Goal: Task Accomplishment & Management: Manage account settings

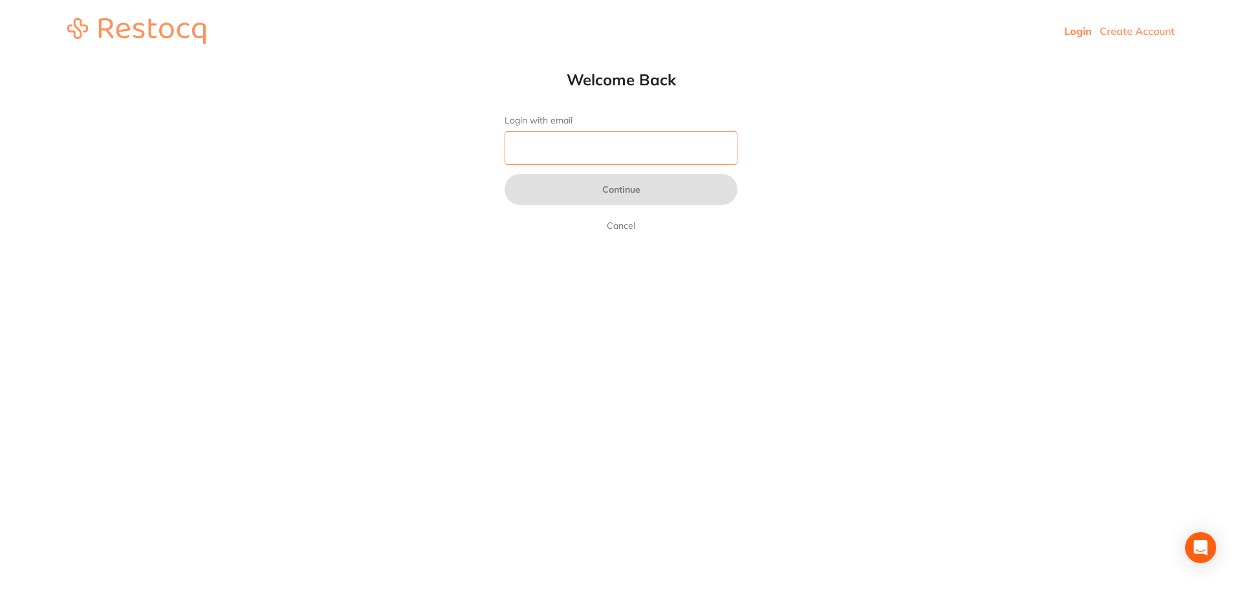
click at [638, 139] on input "Login with email" at bounding box center [621, 148] width 233 height 34
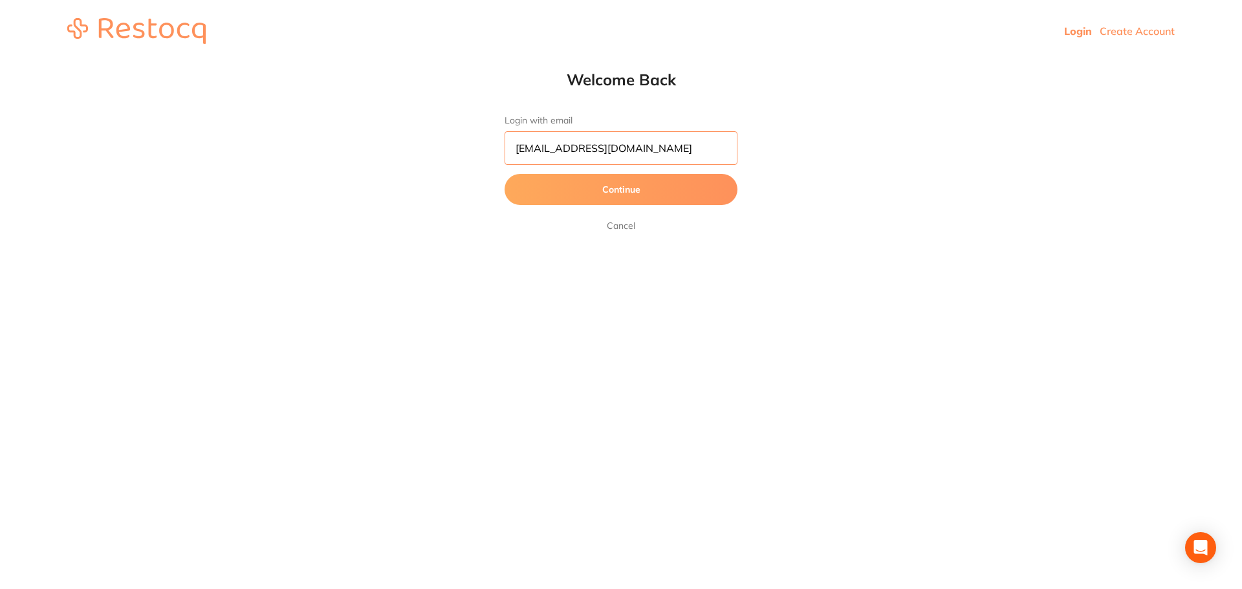
type input "[EMAIL_ADDRESS][DOMAIN_NAME]"
click at [599, 192] on button "Continue" at bounding box center [621, 189] width 233 height 31
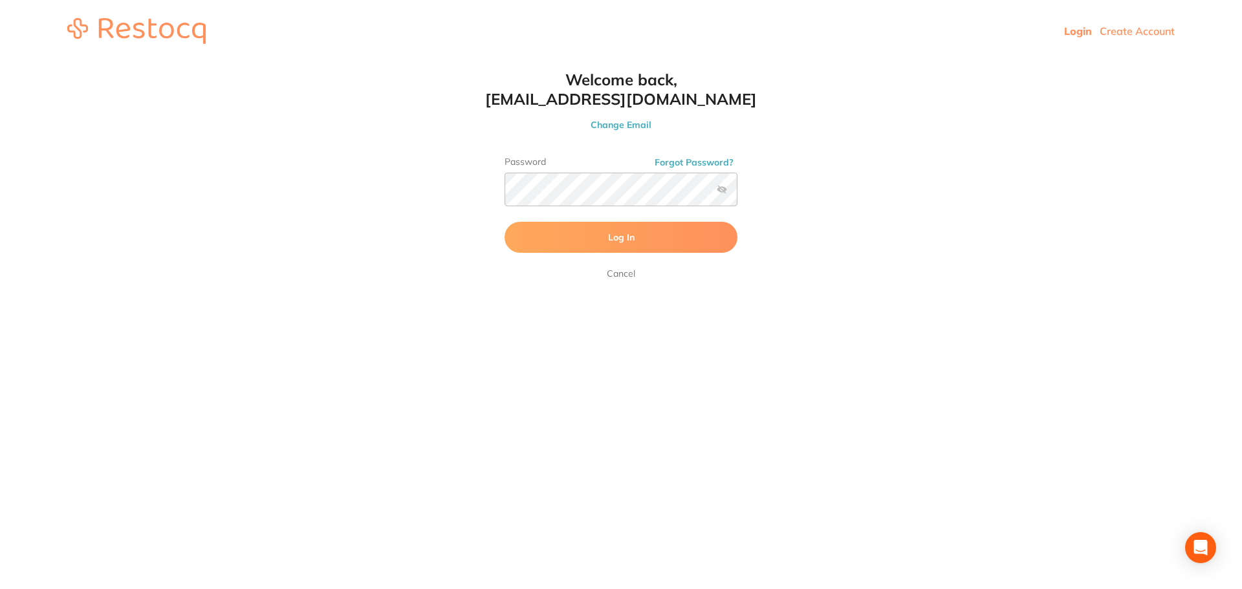
click at [649, 230] on button "Log In" at bounding box center [621, 237] width 233 height 31
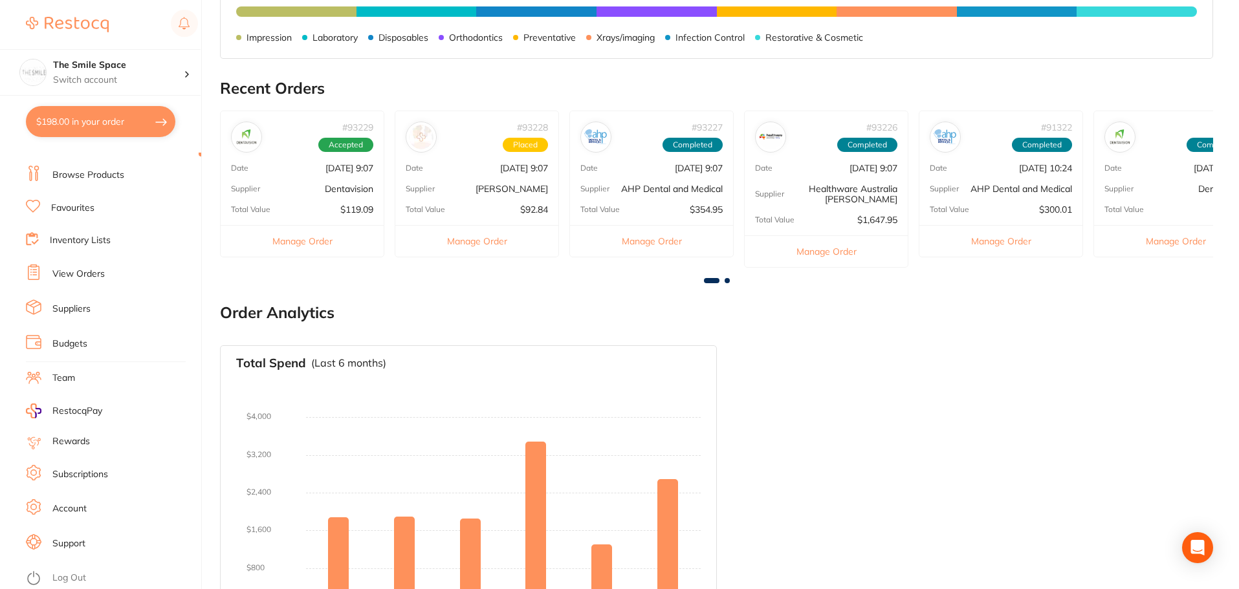
scroll to position [696, 0]
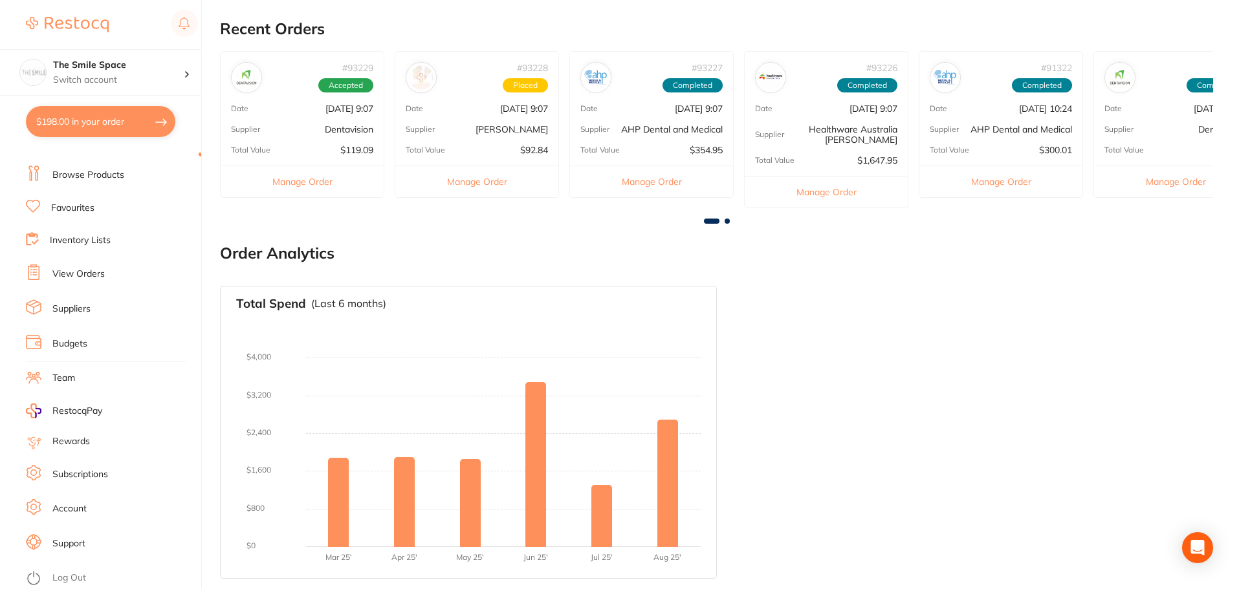
click at [97, 271] on link "View Orders" at bounding box center [78, 274] width 52 height 13
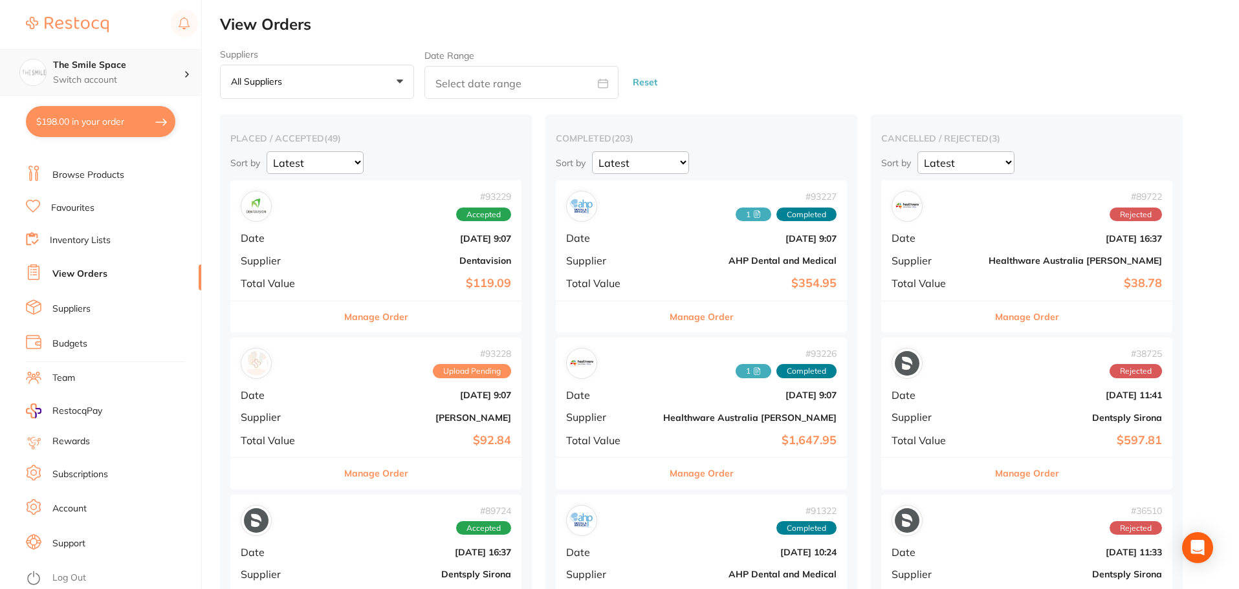
click at [114, 78] on p "Switch account" at bounding box center [118, 80] width 131 height 13
click at [180, 110] on icon at bounding box center [176, 112] width 6 height 5
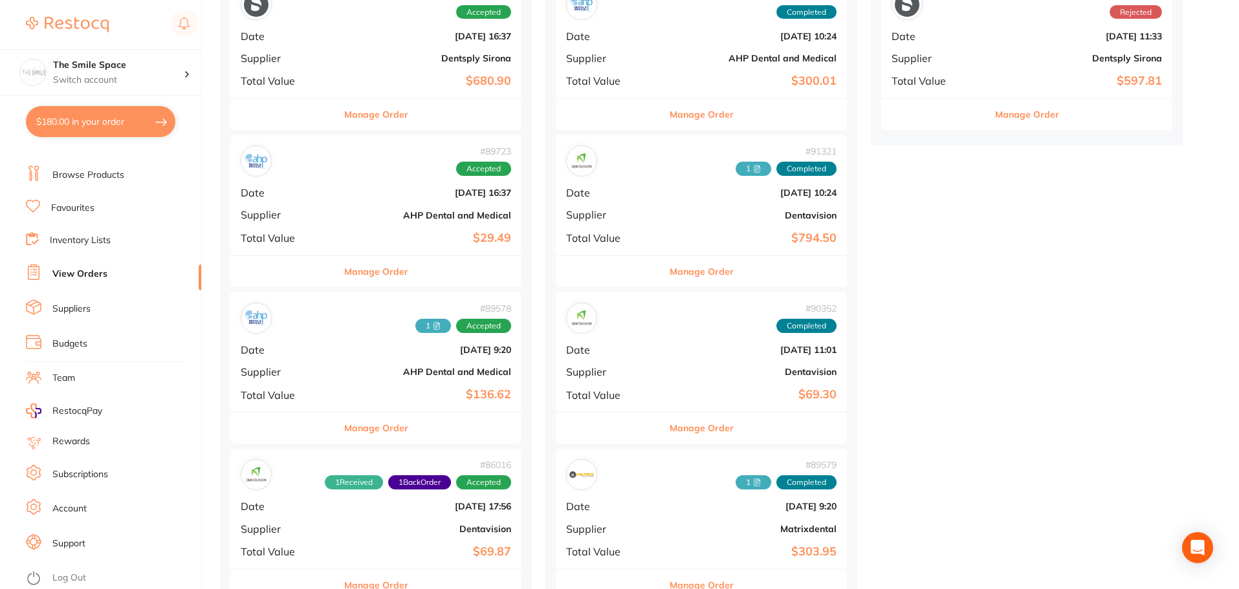
scroll to position [517, 0]
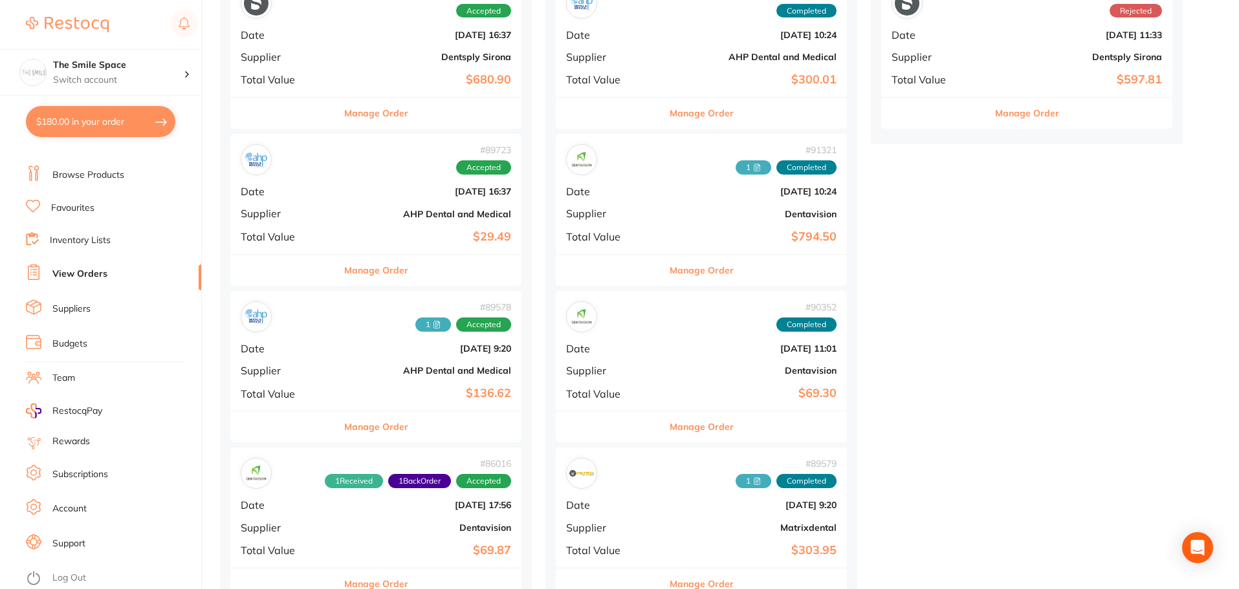
click at [65, 575] on link "Log Out" at bounding box center [69, 578] width 34 height 13
